Goal: Transaction & Acquisition: Purchase product/service

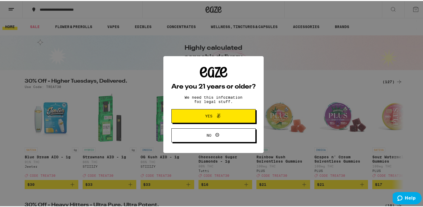
click at [205, 112] on span "Yes" at bounding box center [213, 115] width 41 height 7
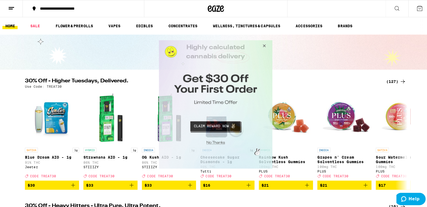
click at [264, 46] on button "Close Modal" at bounding box center [262, 46] width 14 height 13
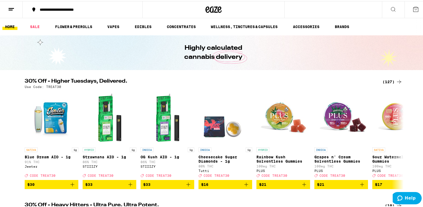
click at [384, 81] on div "(127)" at bounding box center [392, 81] width 20 height 6
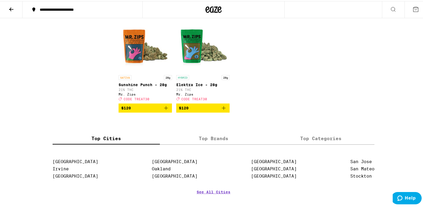
scroll to position [2679, 0]
